Goal: Information Seeking & Learning: Learn about a topic

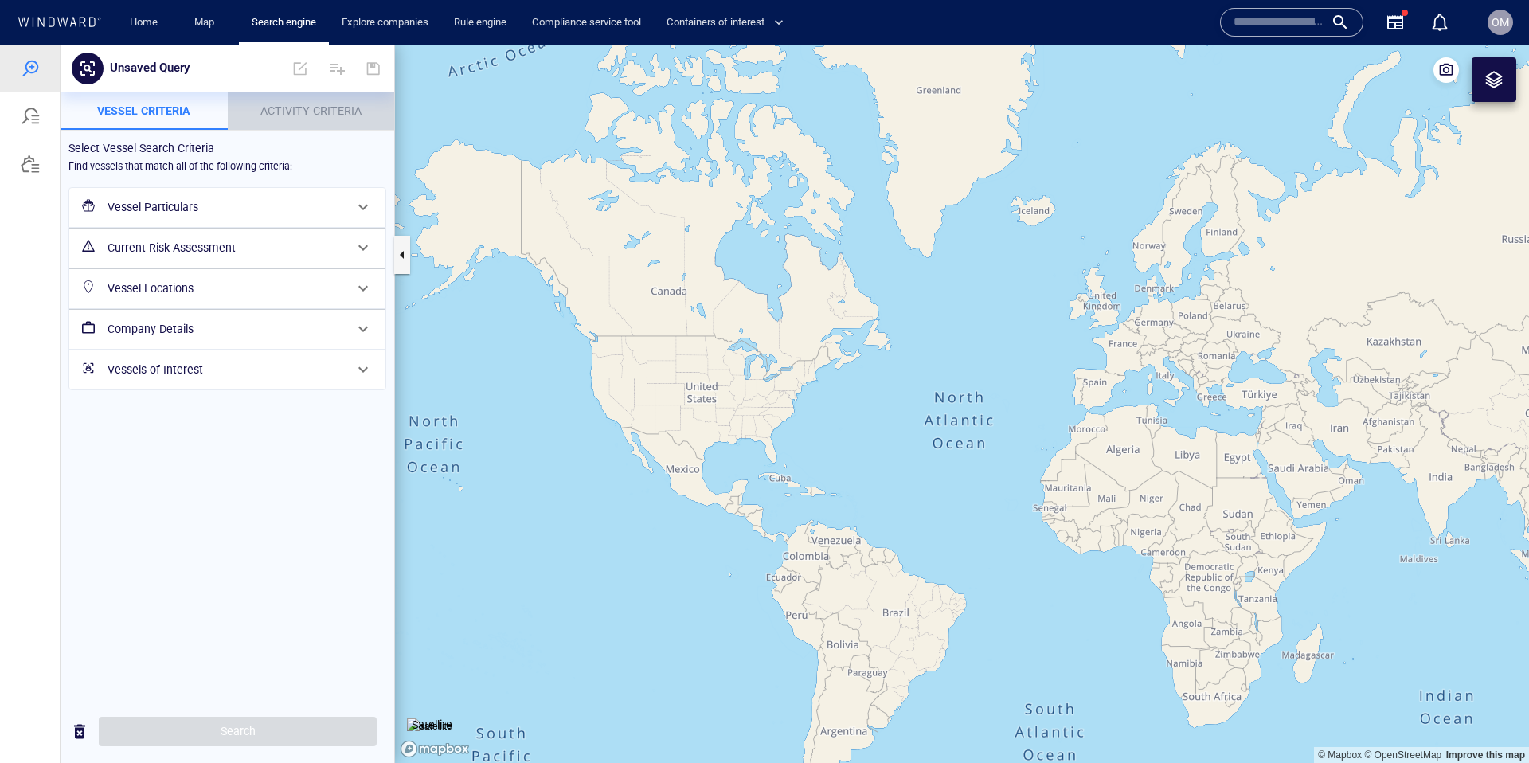
click at [283, 106] on span "Activity Criteria" at bounding box center [310, 110] width 101 height 13
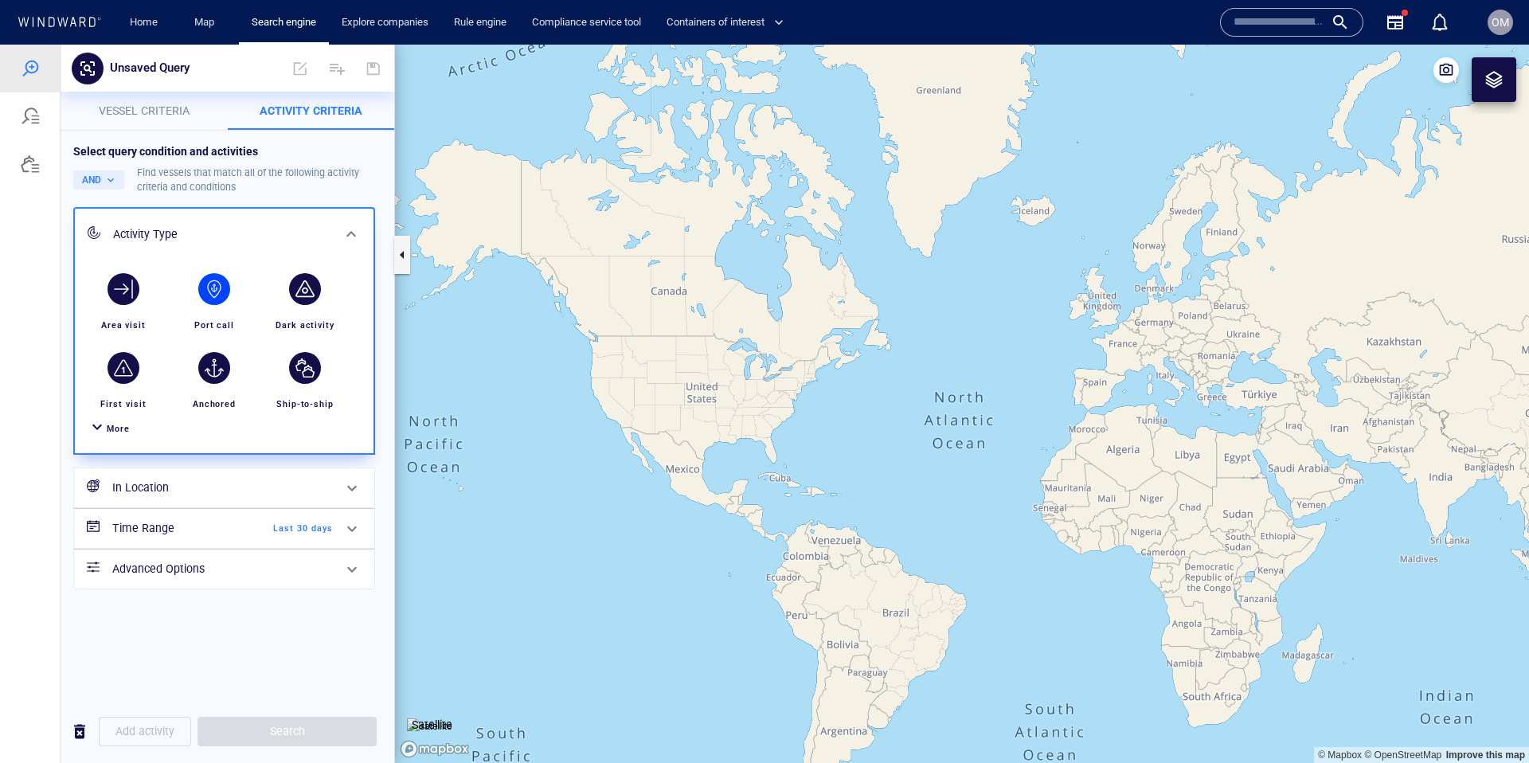
click at [214, 288] on div "button" at bounding box center [214, 289] width 32 height 32
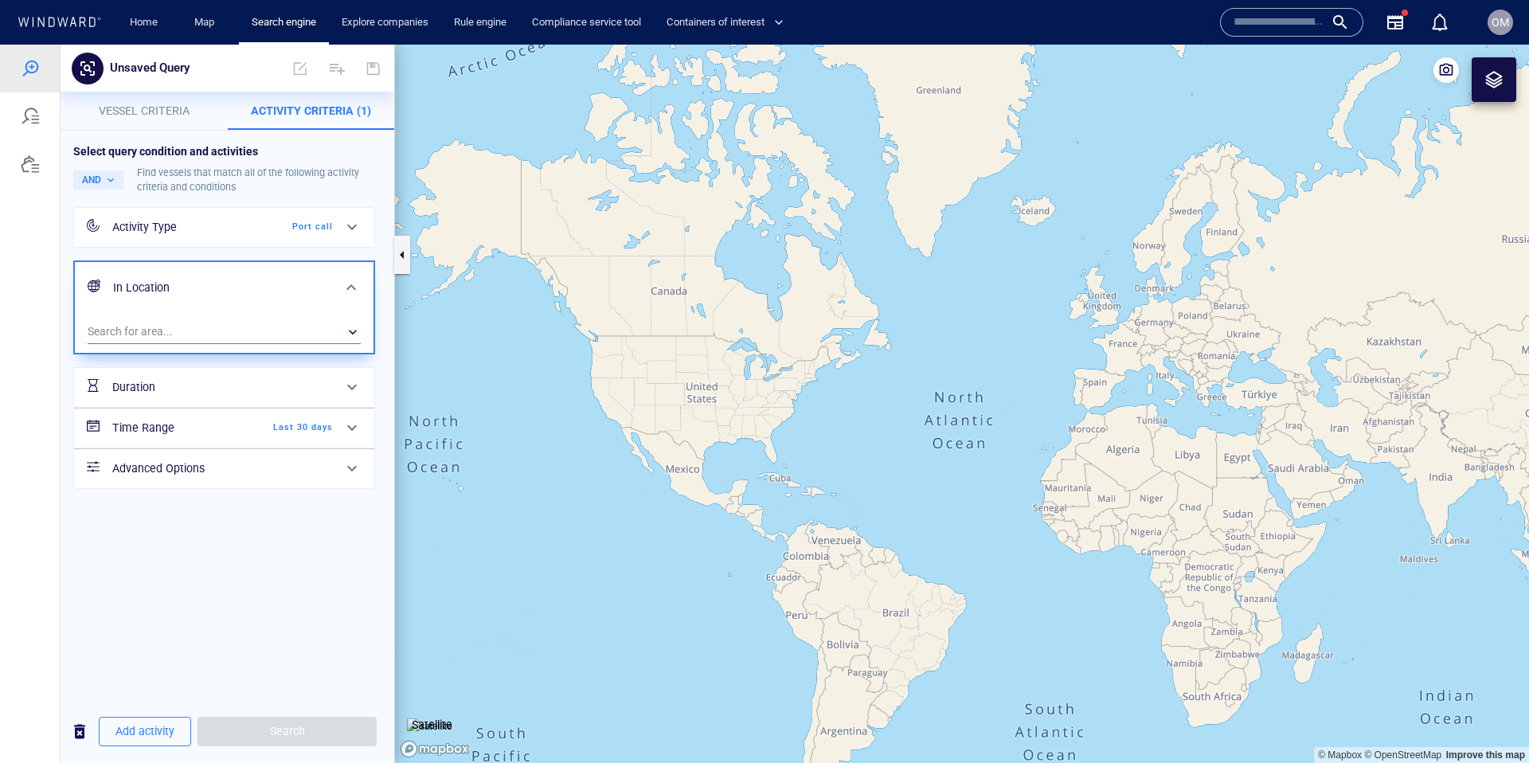
click at [275, 329] on div "​" at bounding box center [224, 332] width 273 height 24
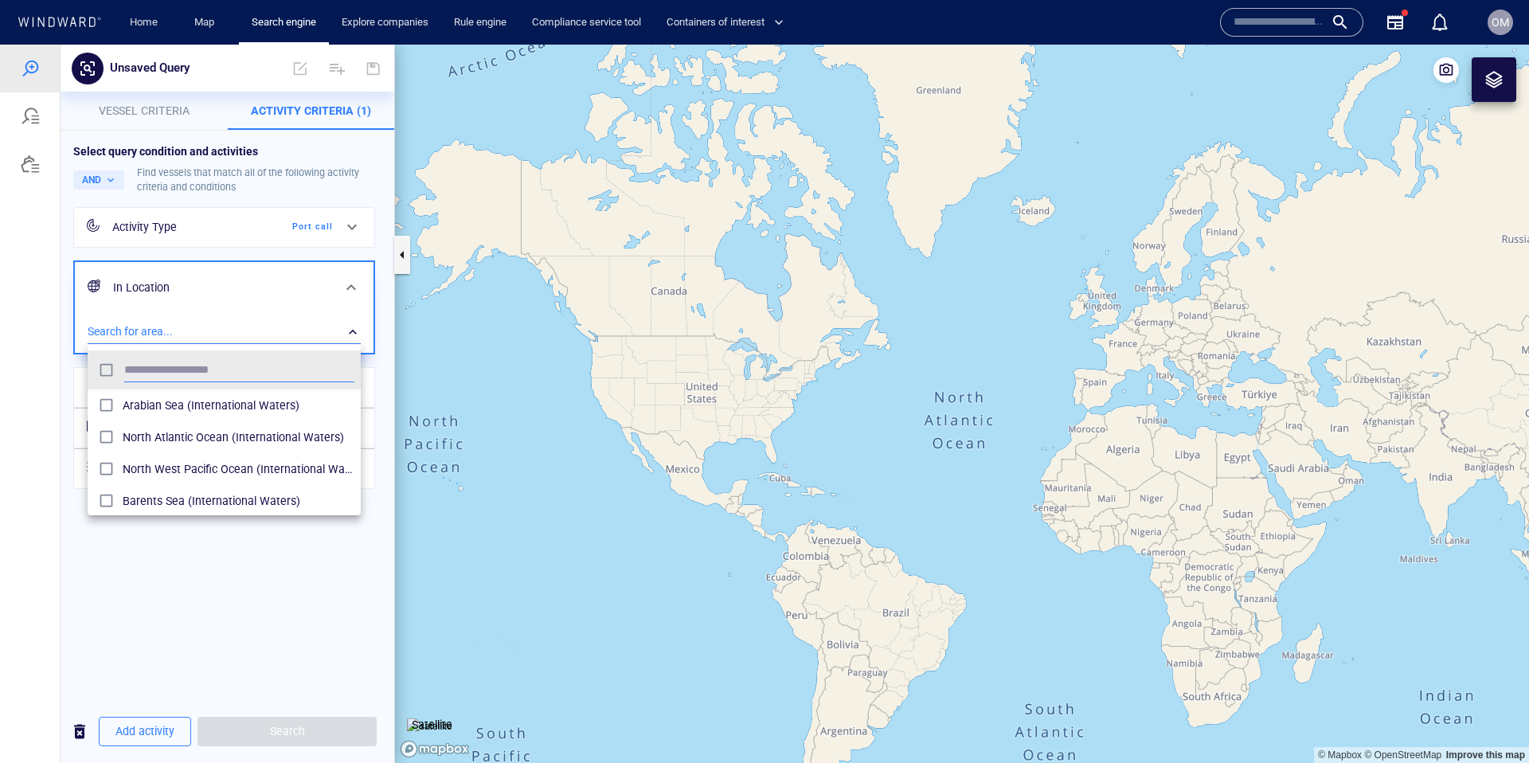
scroll to position [159, 273]
type input "******"
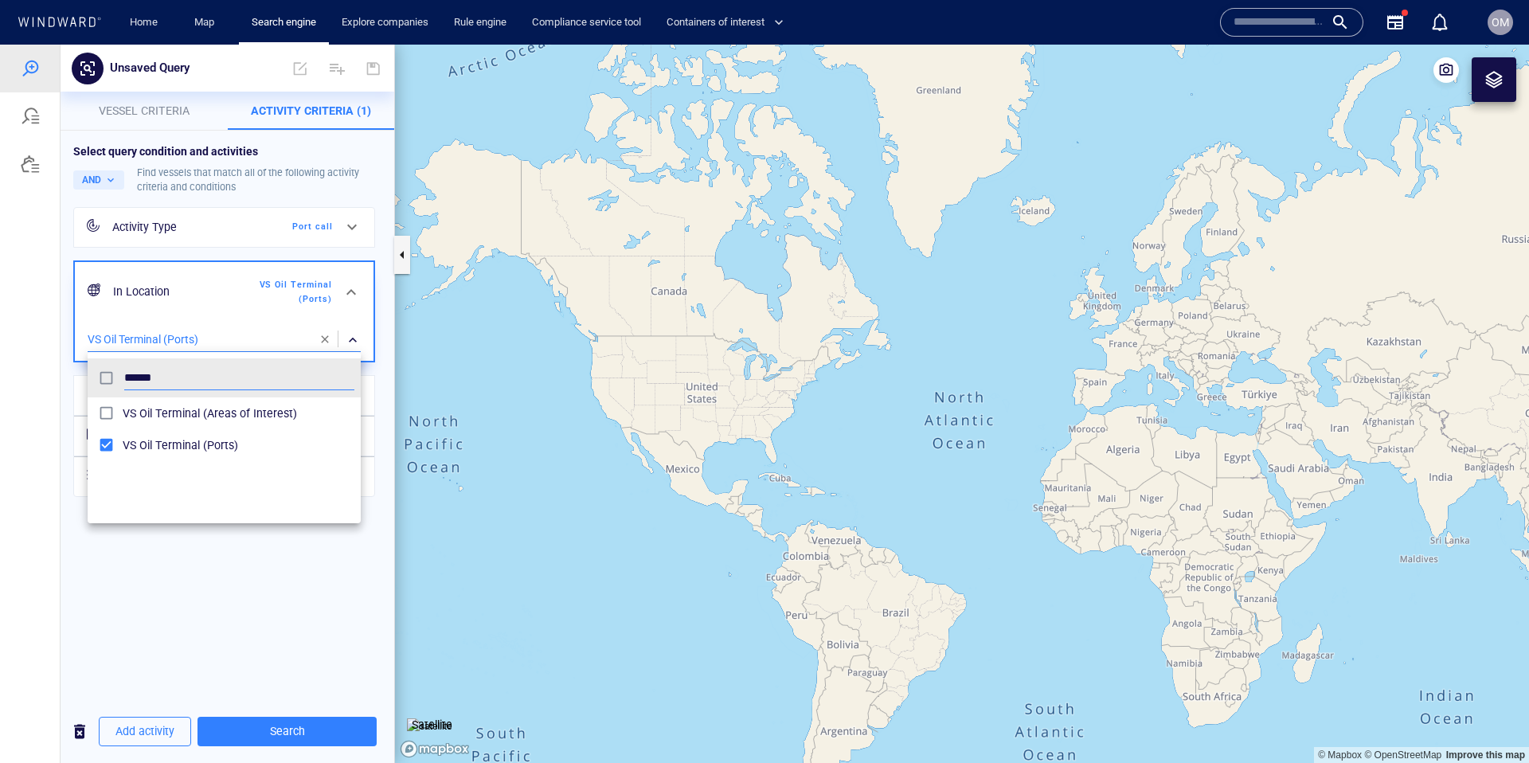
click at [159, 624] on div at bounding box center [764, 404] width 1529 height 718
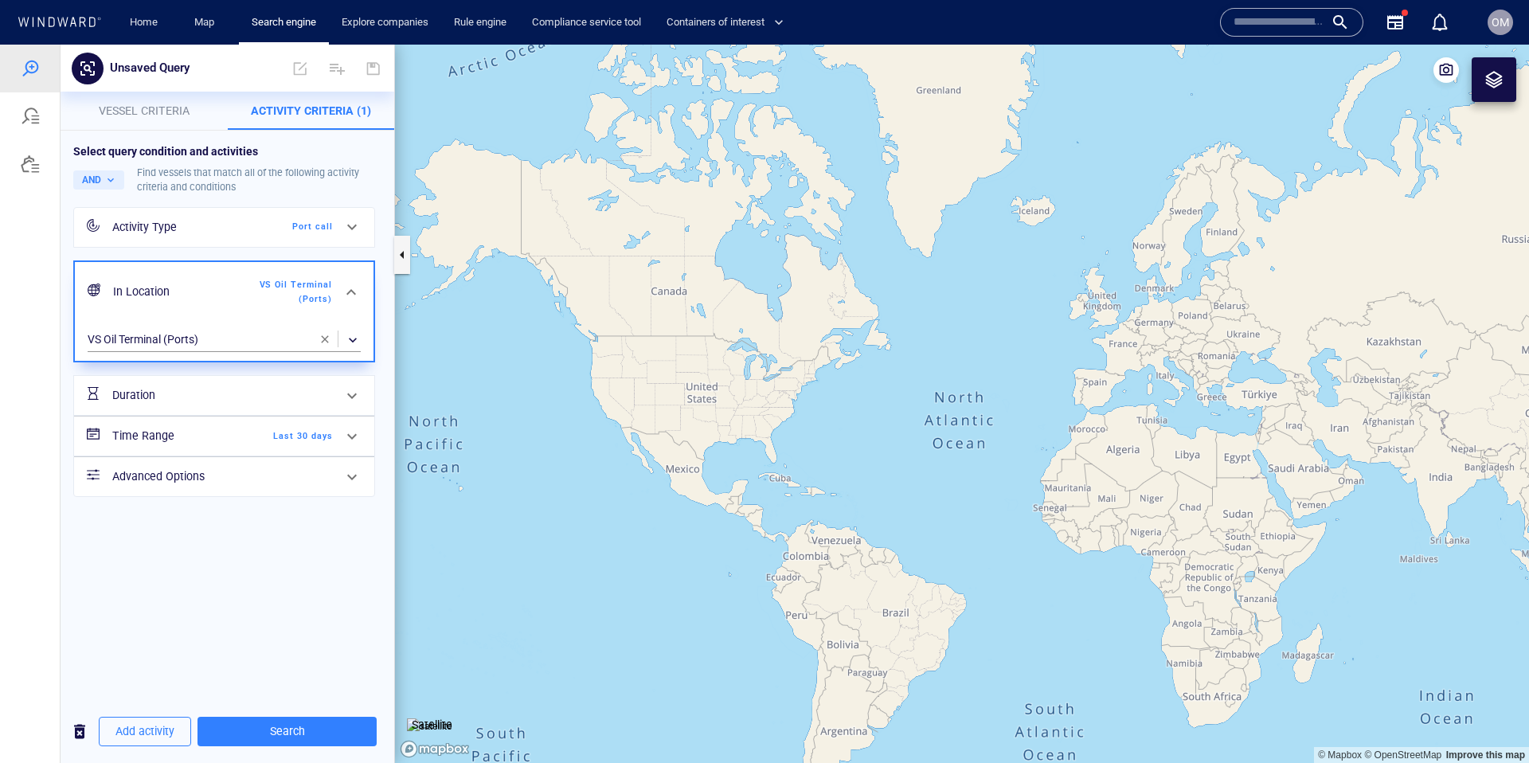
click at [189, 398] on h6 "Duration" at bounding box center [176, 395] width 129 height 20
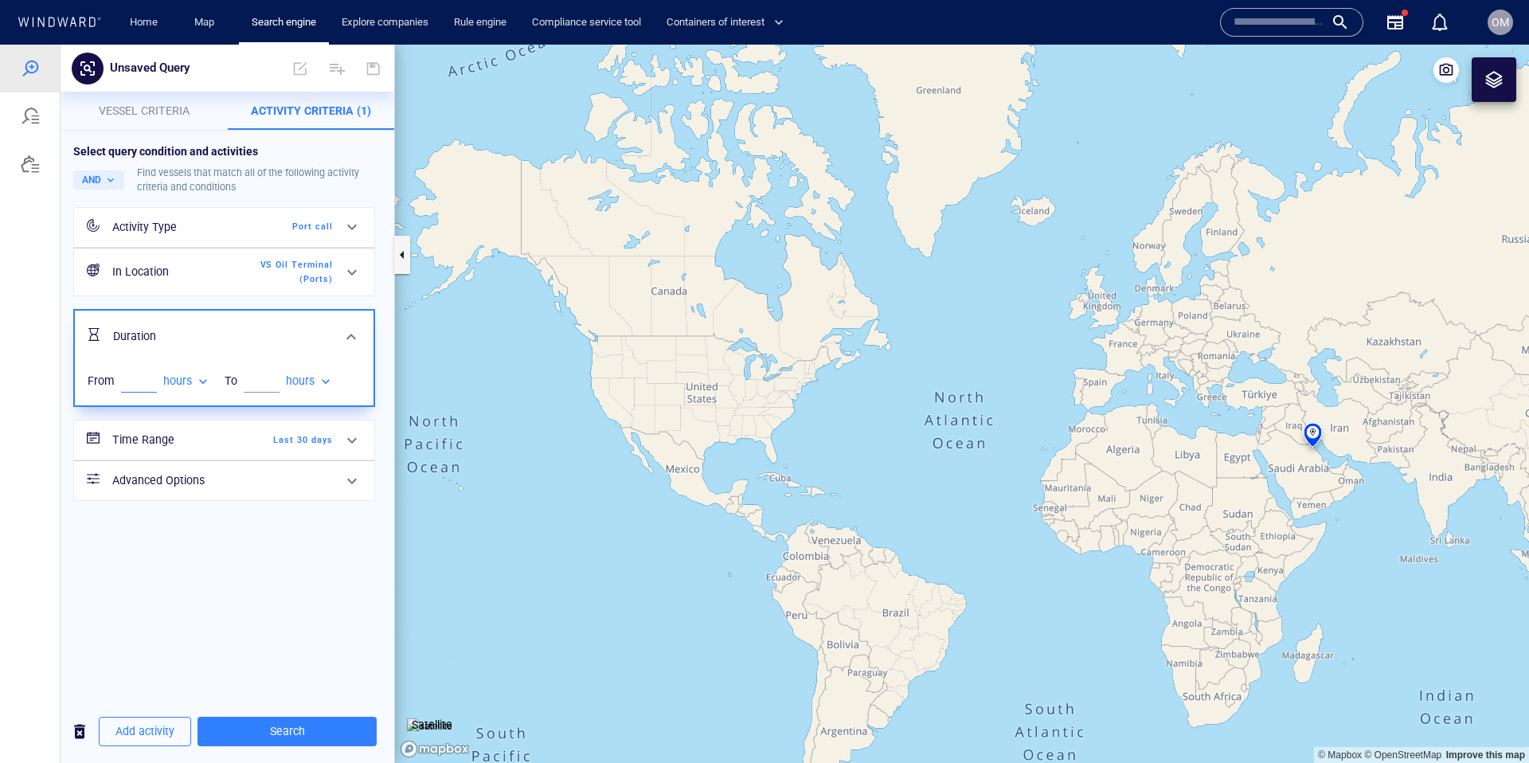
click at [133, 387] on input "number" at bounding box center [139, 381] width 36 height 24
type input "*"
click at [201, 549] on div "Select query condition and activities AND Find vessels that match all of the fo…" at bounding box center [228, 415] width 334 height 569
click at [247, 435] on span "Last 30 days" at bounding box center [287, 440] width 92 height 14
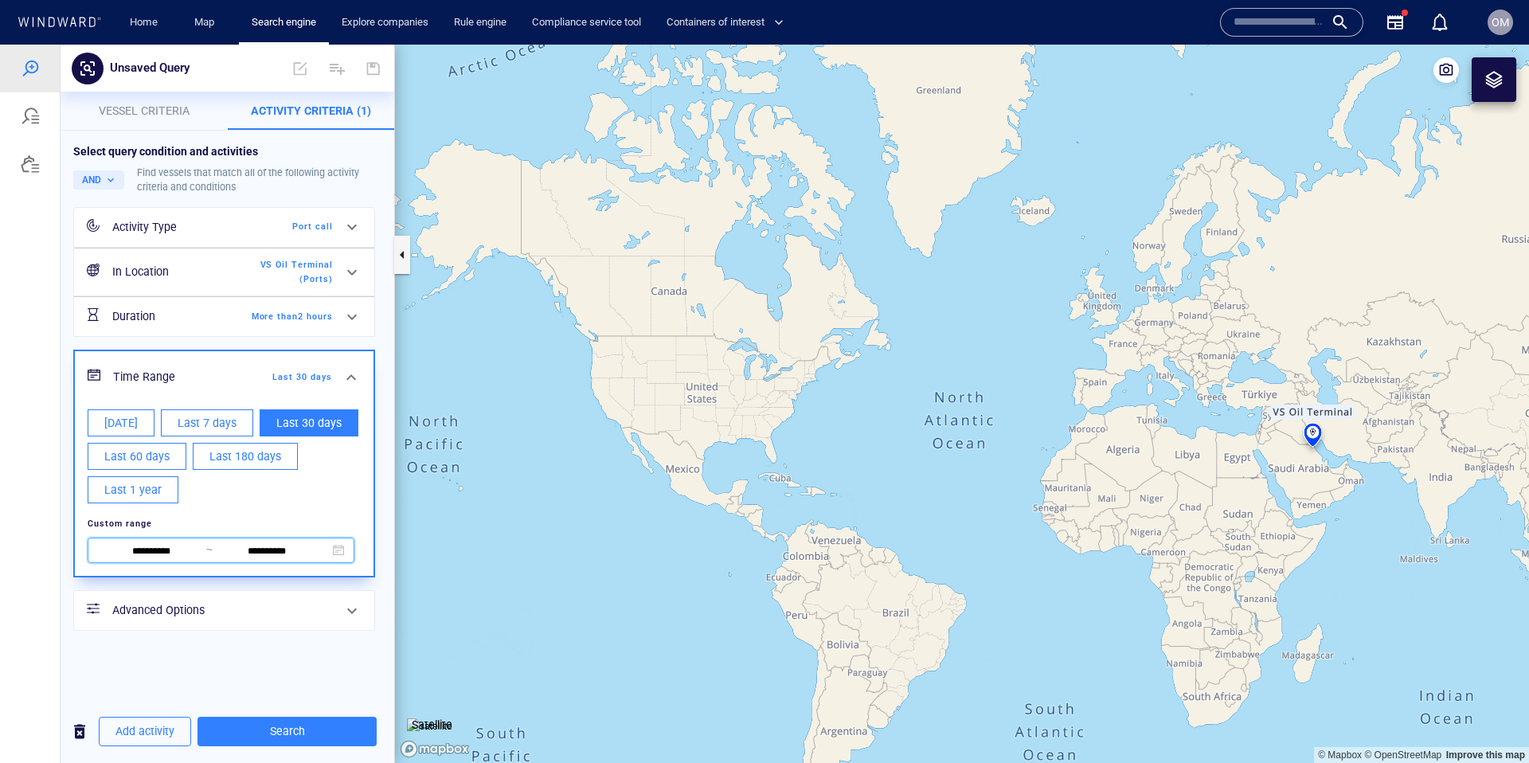
click at [339, 548] on span at bounding box center [338, 550] width 11 height 11
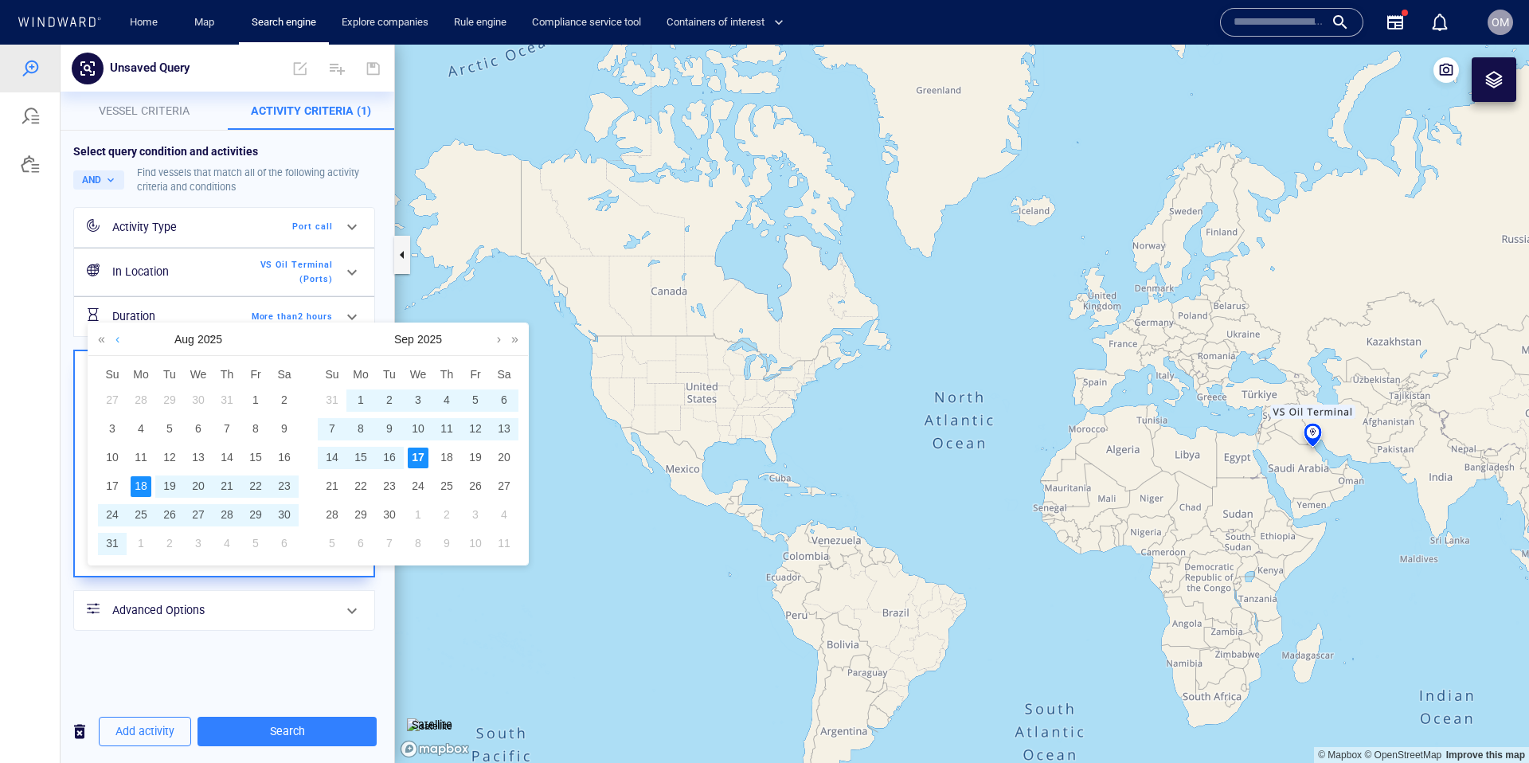
click at [120, 342] on link at bounding box center [117, 339] width 12 height 32
click at [220, 400] on div "3" at bounding box center [227, 400] width 21 height 21
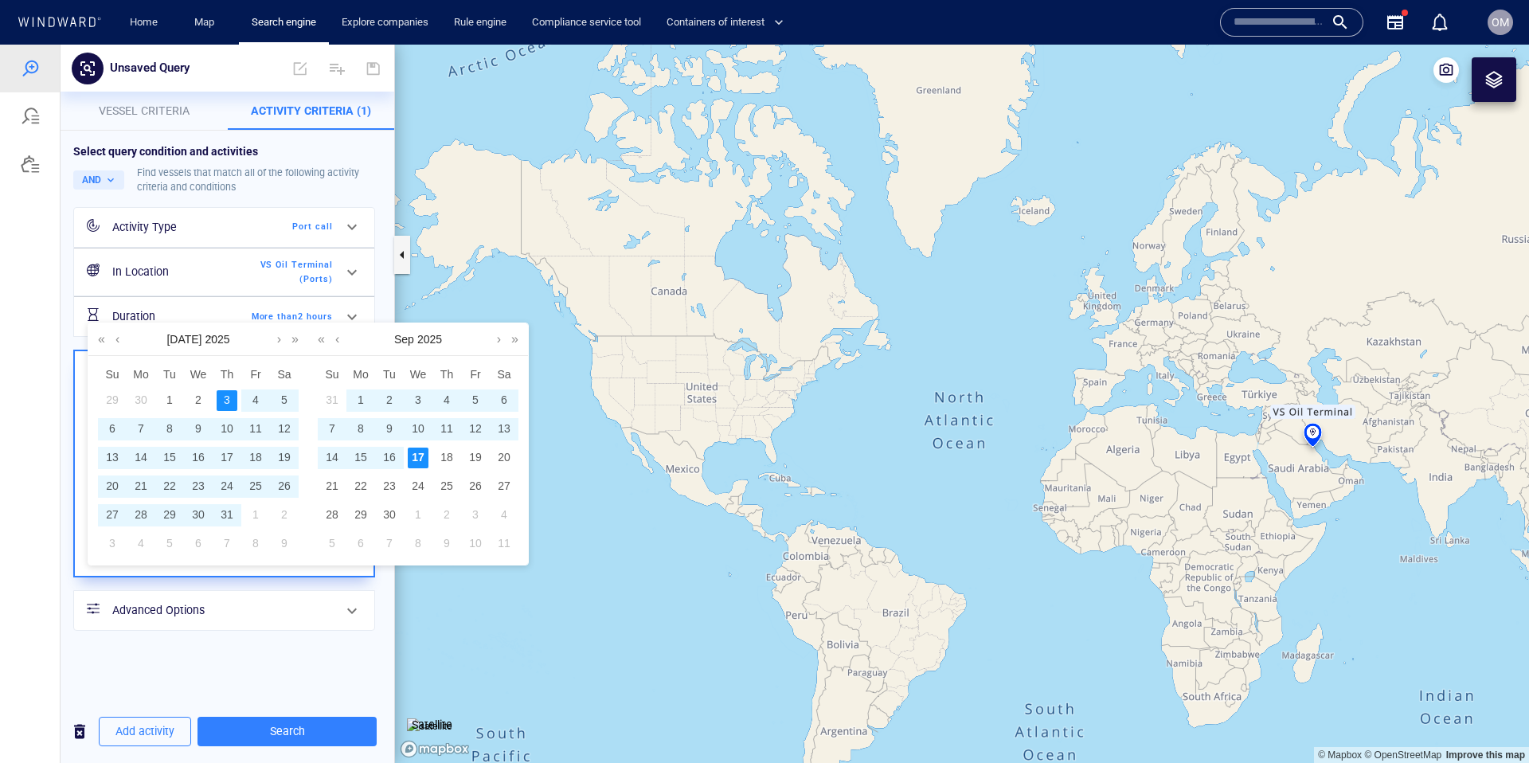
click at [417, 459] on div "17" at bounding box center [418, 457] width 21 height 21
type input "**********"
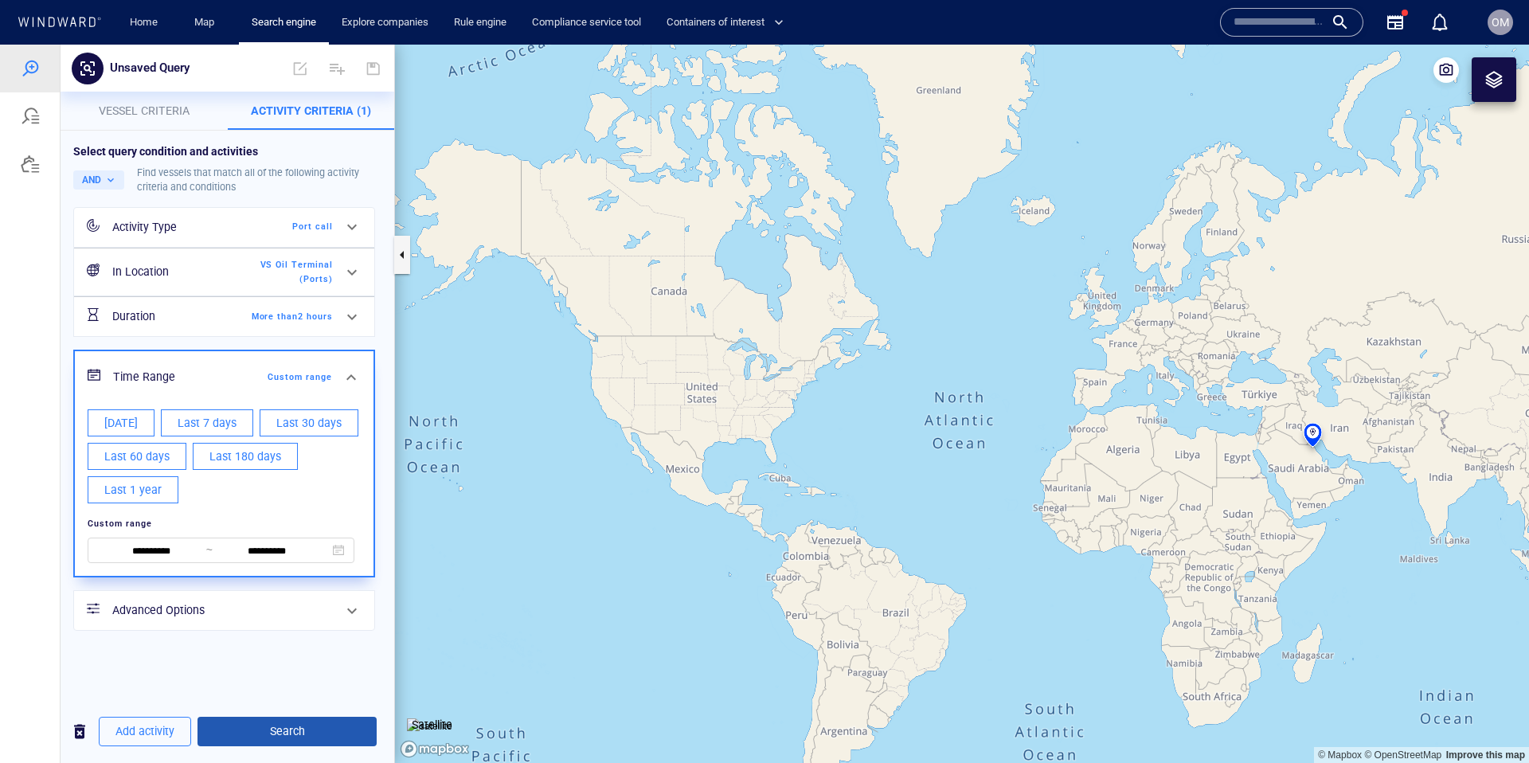
click at [302, 734] on span "Search" at bounding box center [287, 731] width 154 height 20
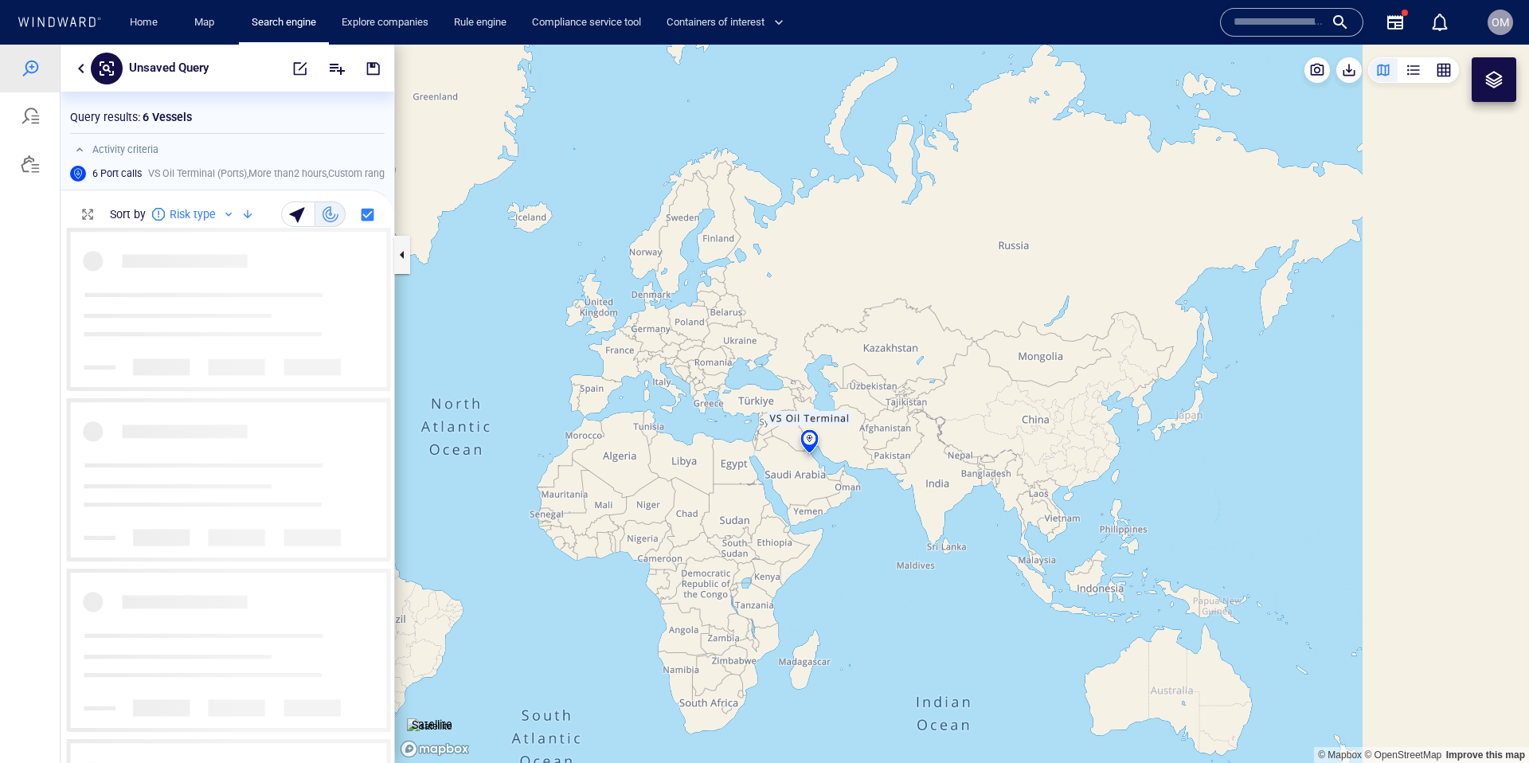
scroll to position [534, 334]
drag, startPoint x: 1232, startPoint y: 482, endPoint x: 760, endPoint y: 460, distance: 472.7
click at [719, 486] on canvas "Map" at bounding box center [962, 404] width 1134 height 718
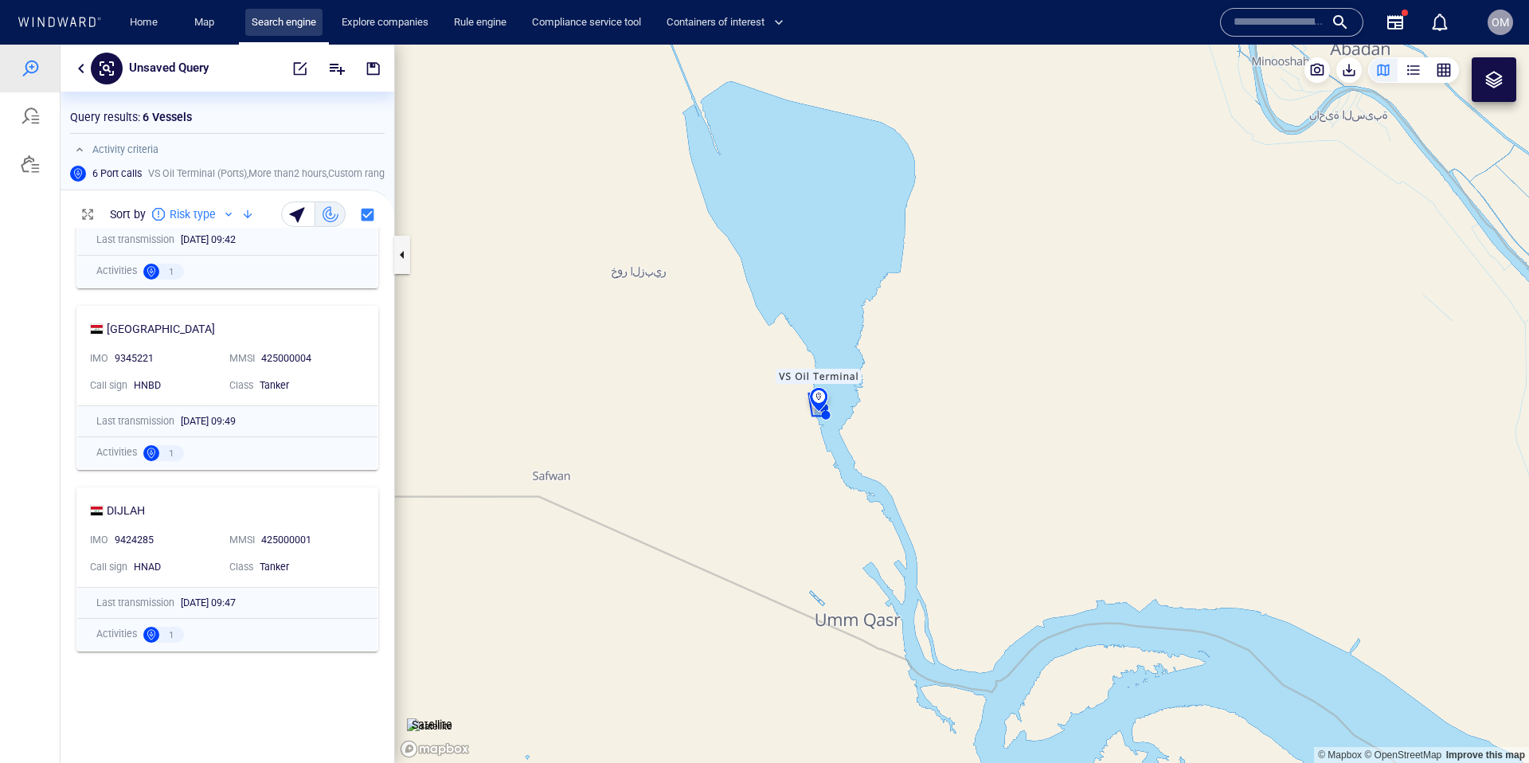
scroll to position [0, 0]
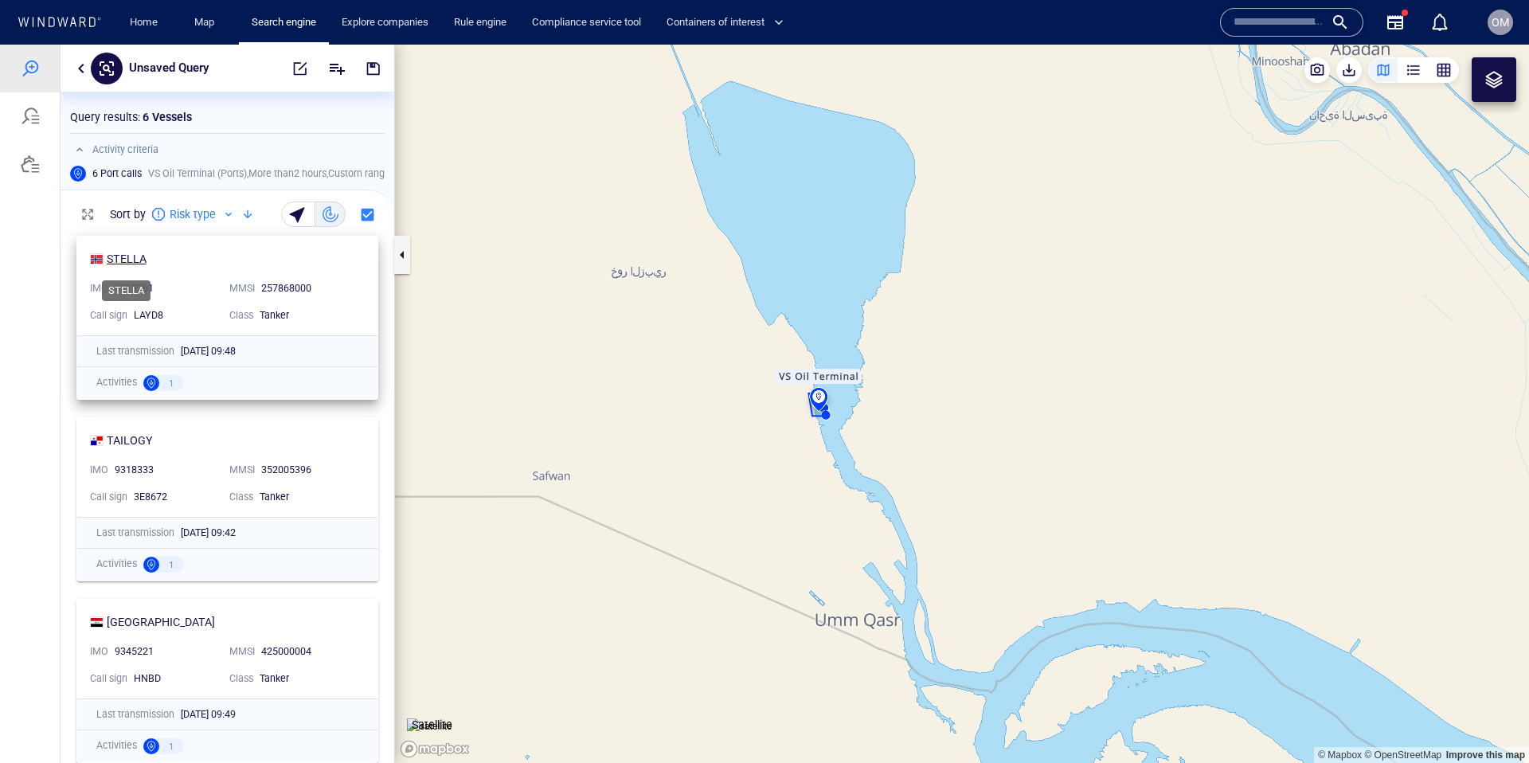
click at [112, 258] on div "STELLA" at bounding box center [127, 258] width 40 height 19
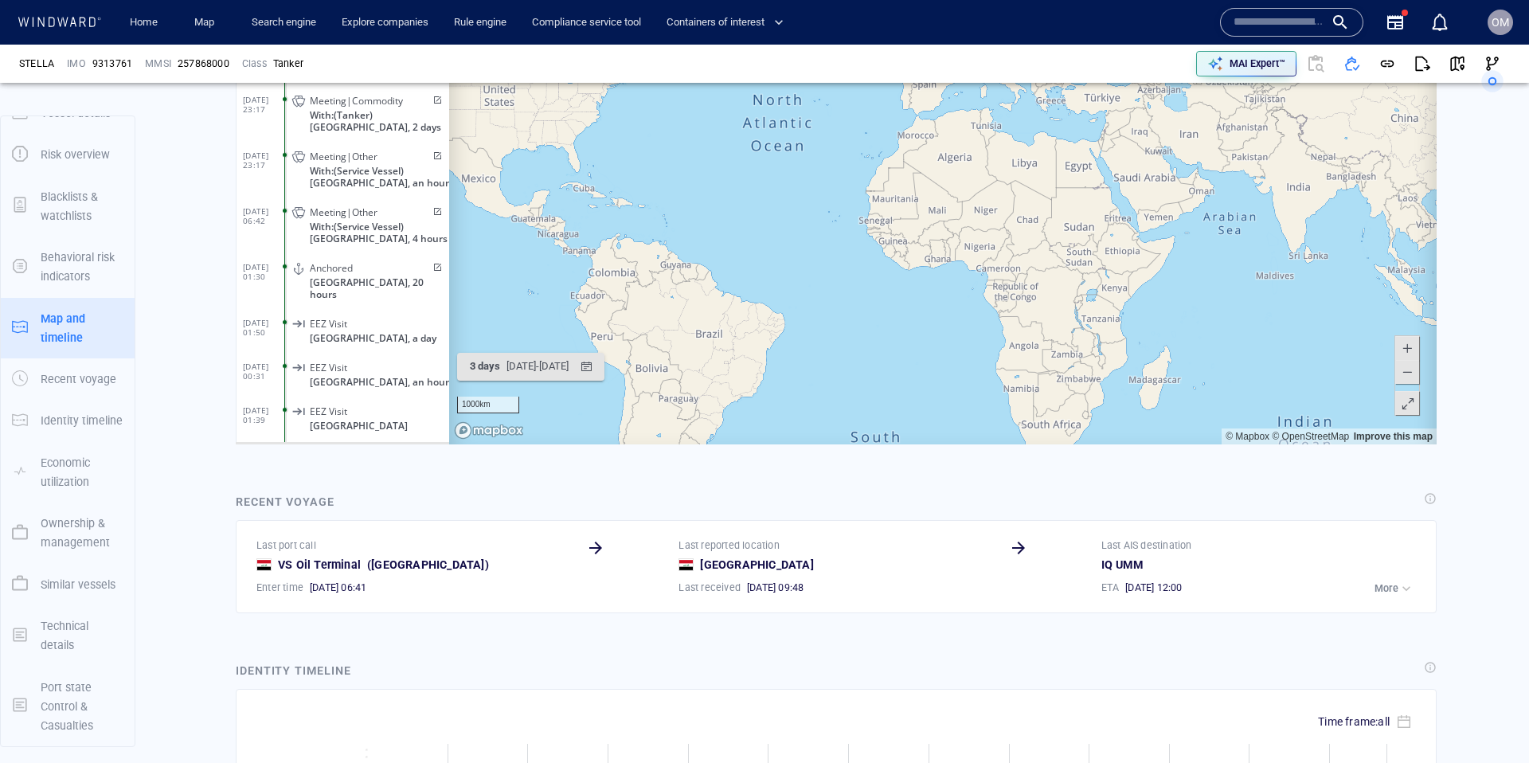
scroll to position [1200, 0]
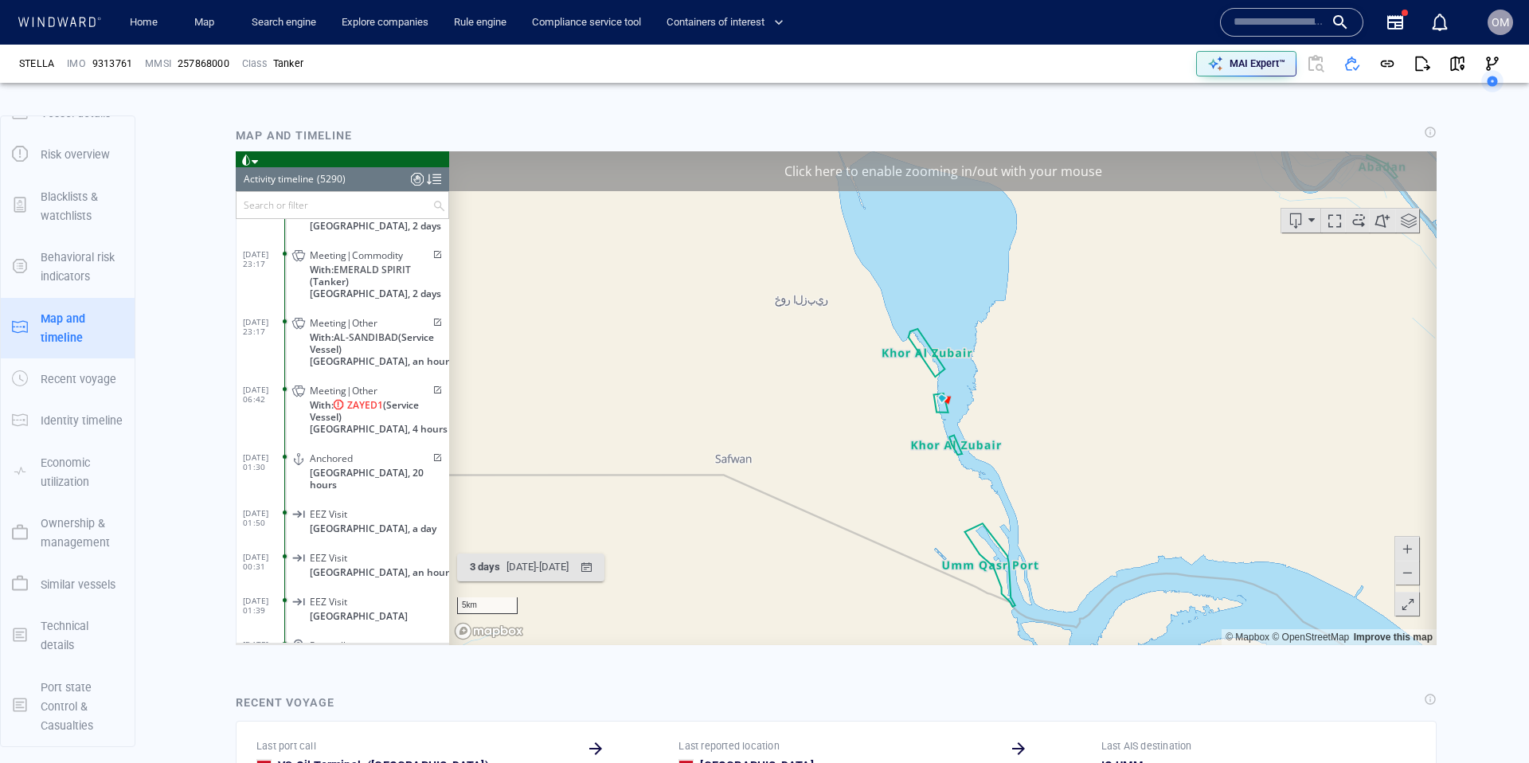
scroll to position [966, 0]
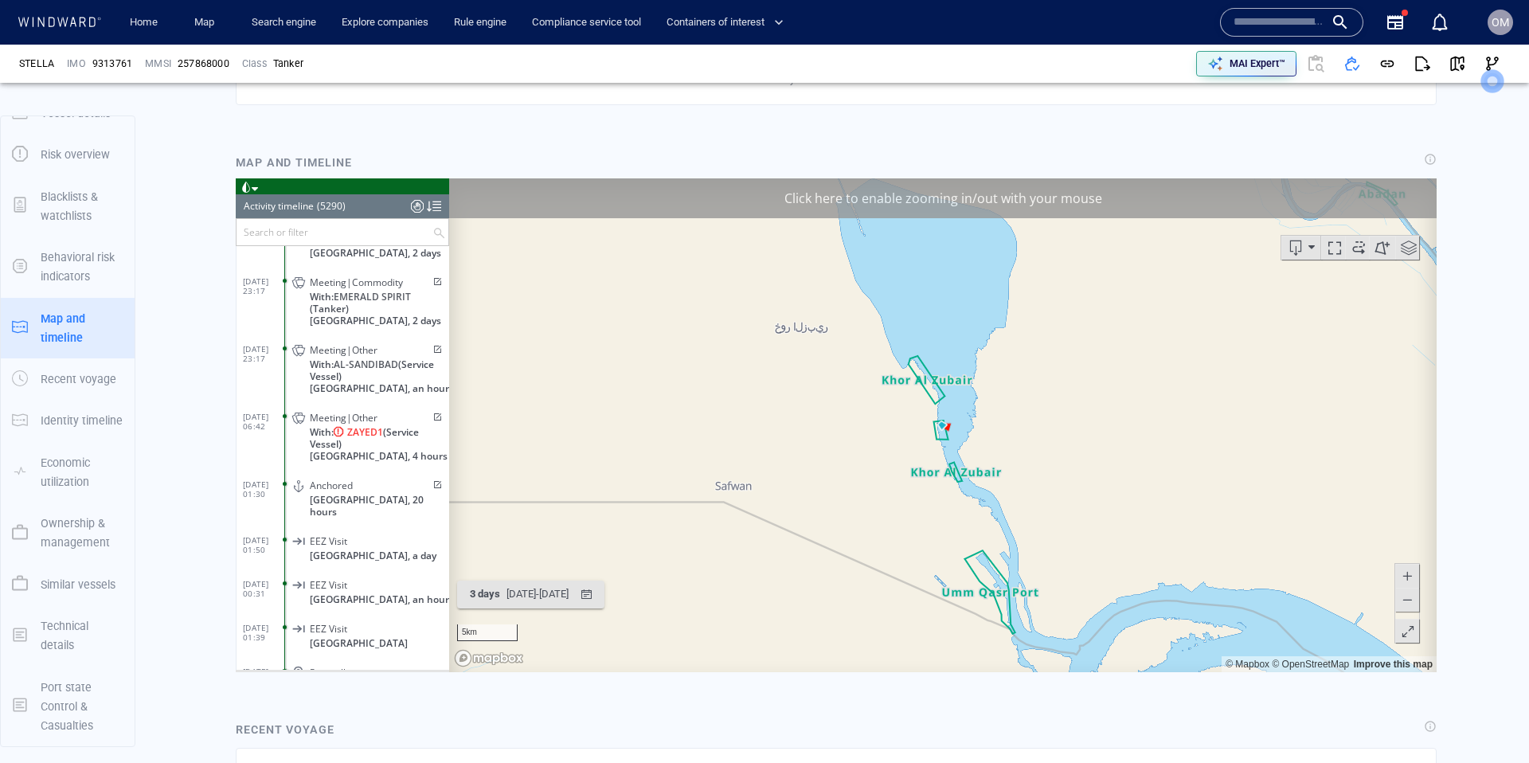
click at [963, 202] on div "Click here to enable zooming in/out with your mouse" at bounding box center [942, 198] width 987 height 40
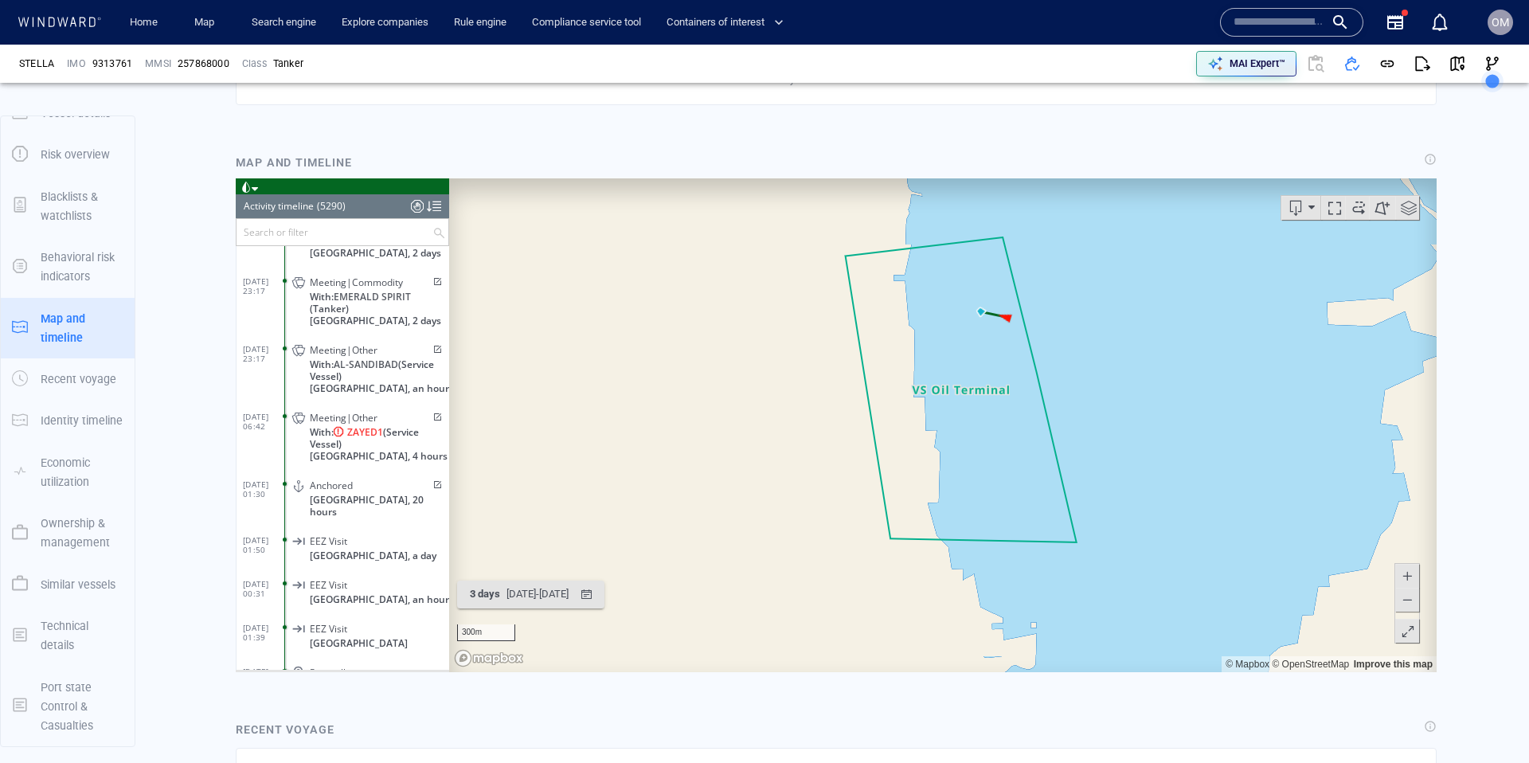
drag, startPoint x: 954, startPoint y: 379, endPoint x: 900, endPoint y: 460, distance: 97.6
click at [900, 462] on canvas "Map" at bounding box center [942, 425] width 987 height 494
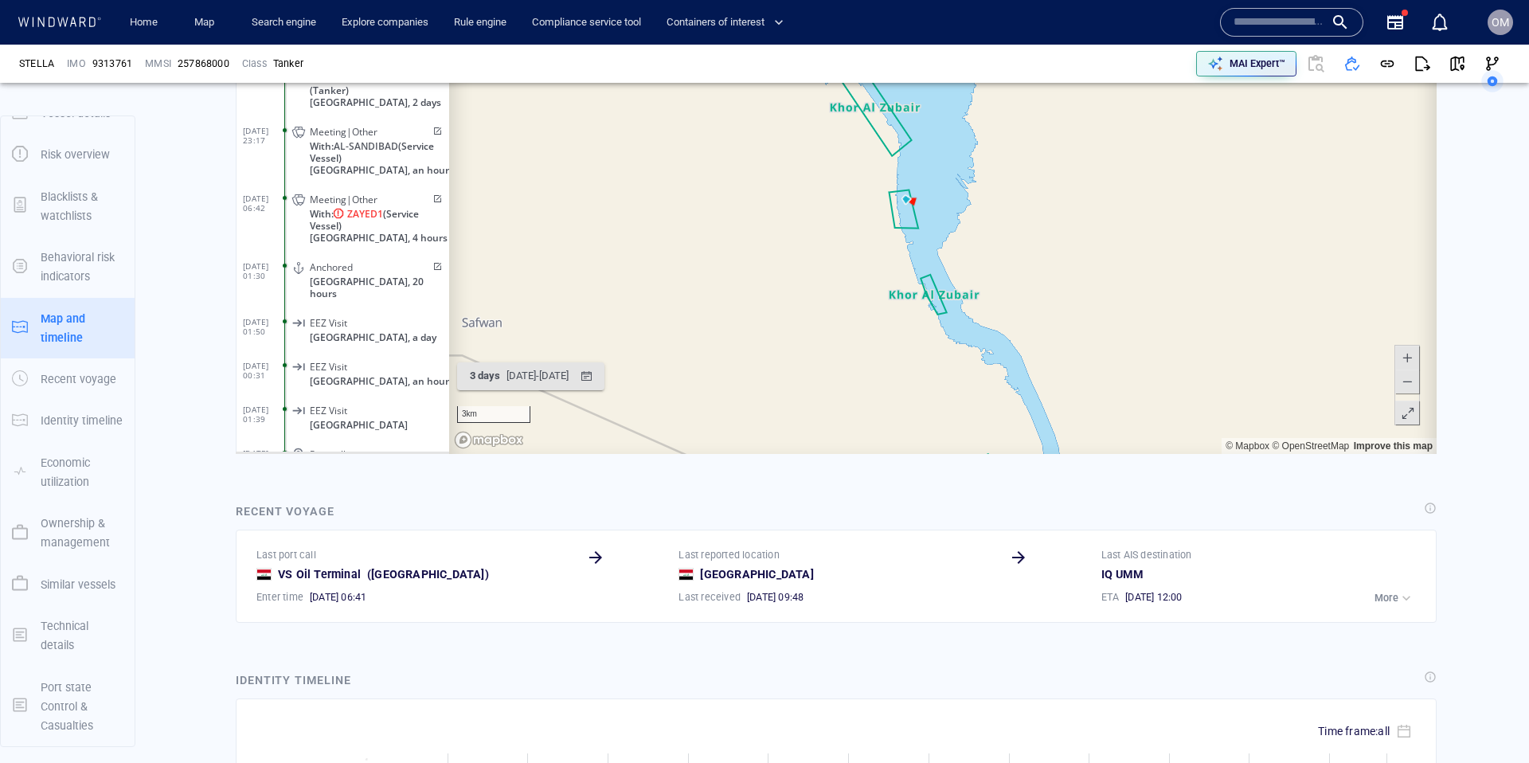
scroll to position [1099, 0]
